Goal: Information Seeking & Learning: Learn about a topic

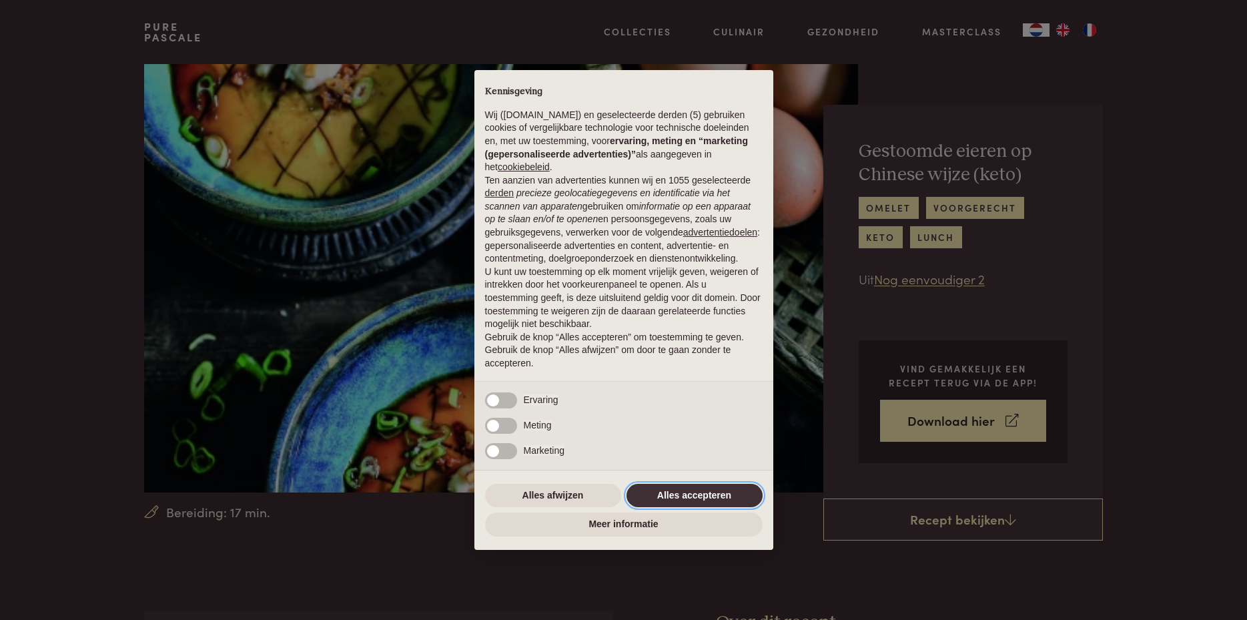
click at [679, 495] on button "Alles accepteren" at bounding box center [694, 496] width 136 height 24
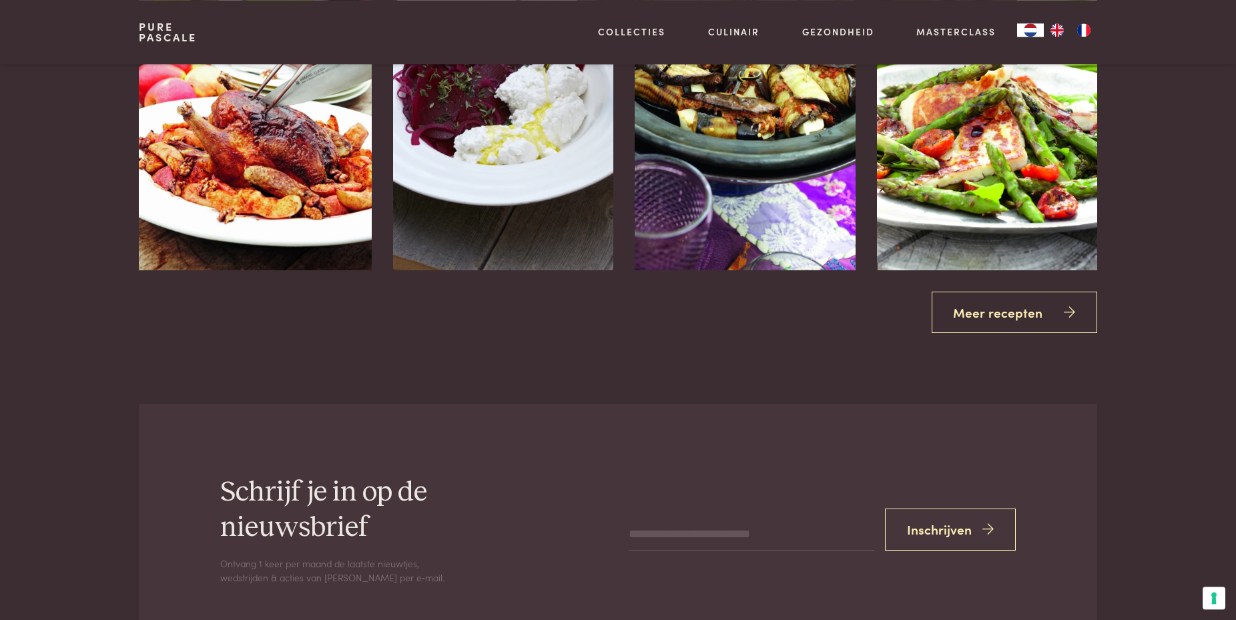
scroll to position [2580, 0]
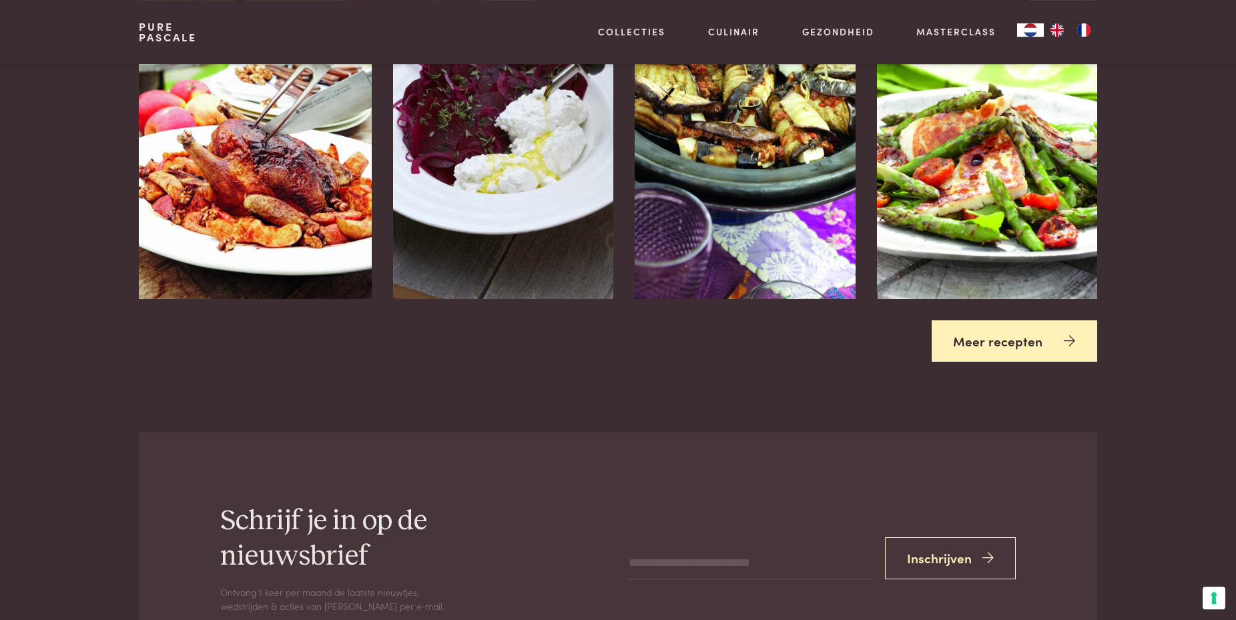
click at [1001, 348] on link "Meer recepten" at bounding box center [1014, 341] width 166 height 42
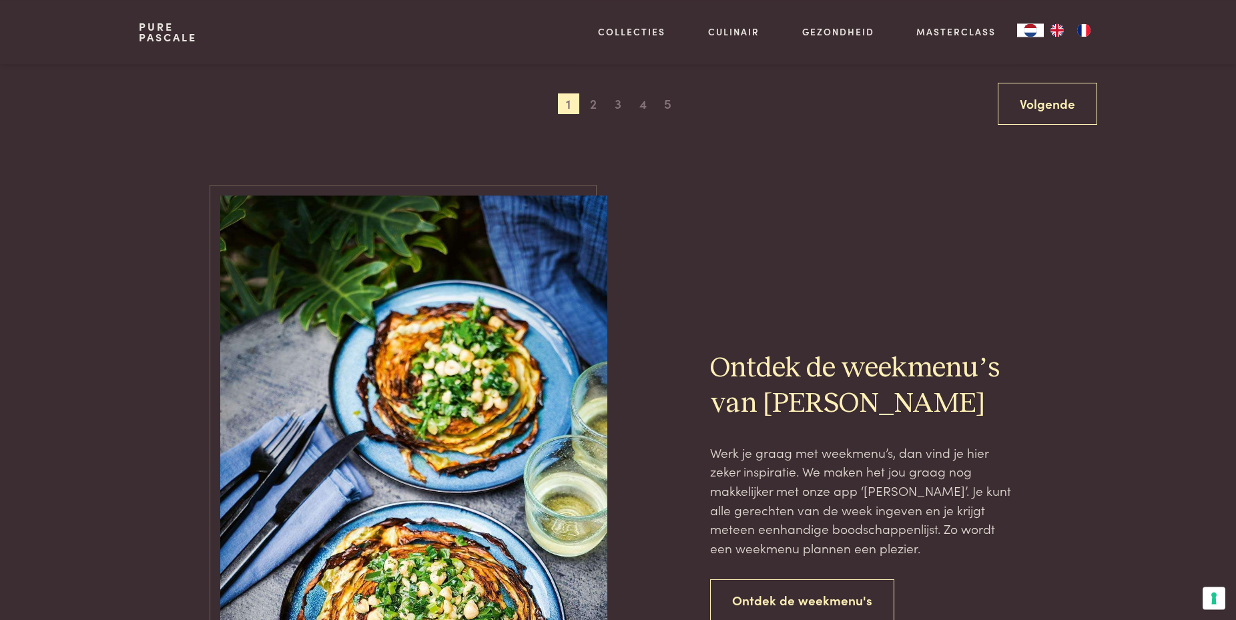
scroll to position [2495, 0]
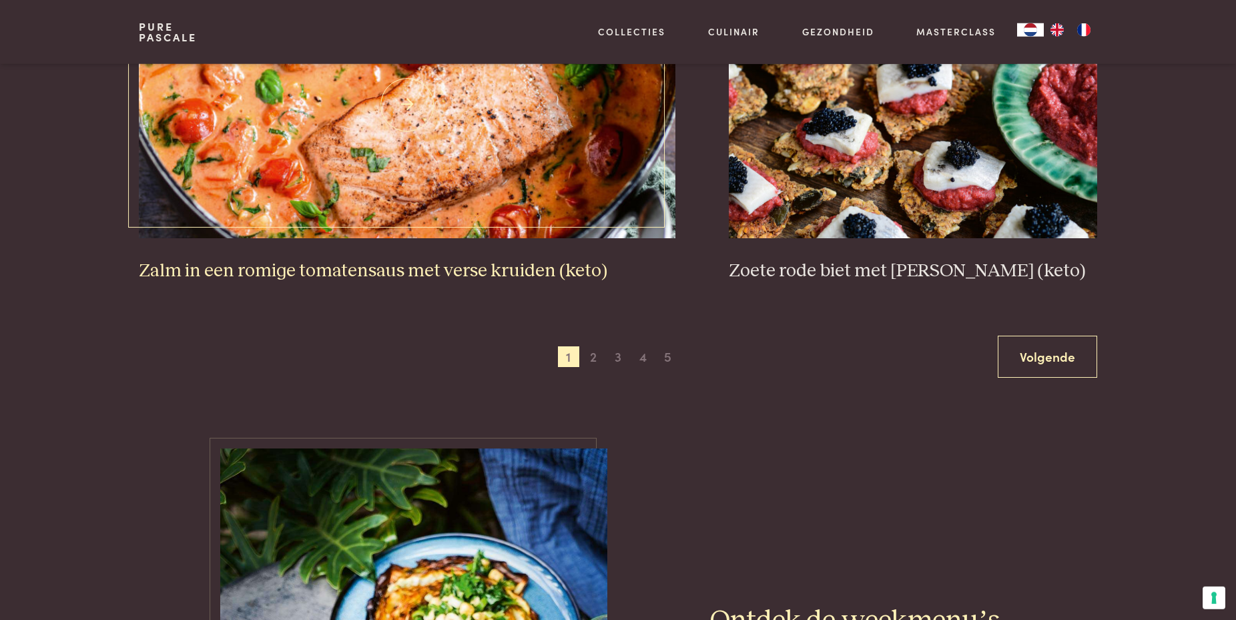
click at [320, 183] on img at bounding box center [407, 104] width 537 height 267
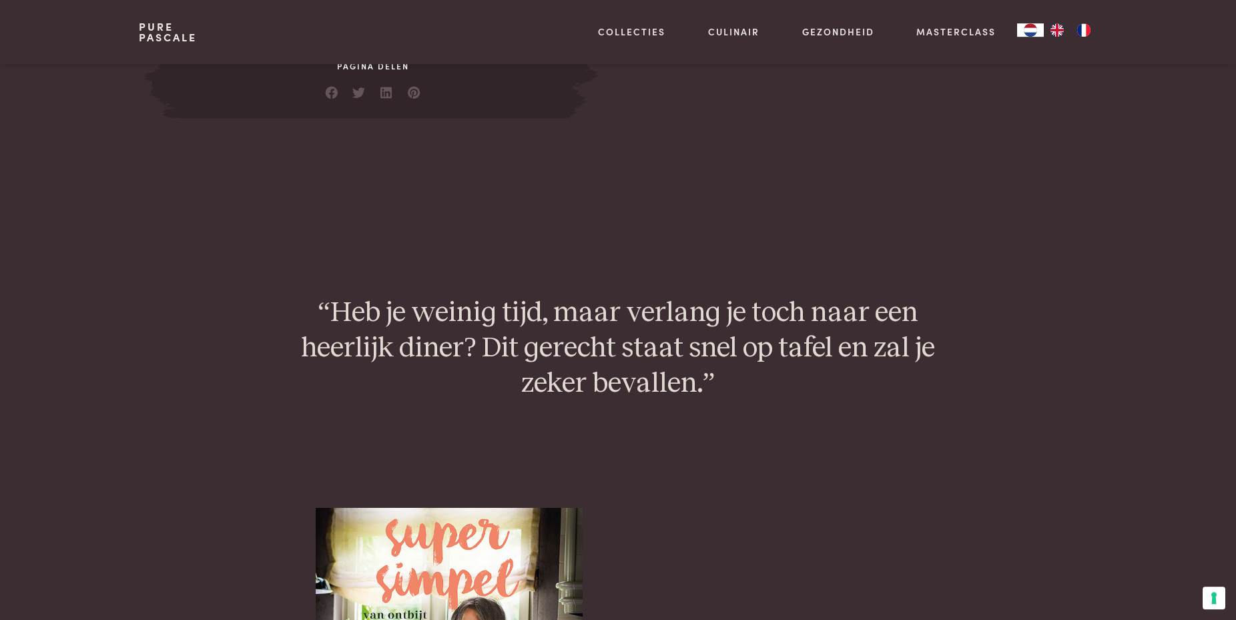
scroll to position [1231, 0]
